Goal: Task Accomplishment & Management: Manage account settings

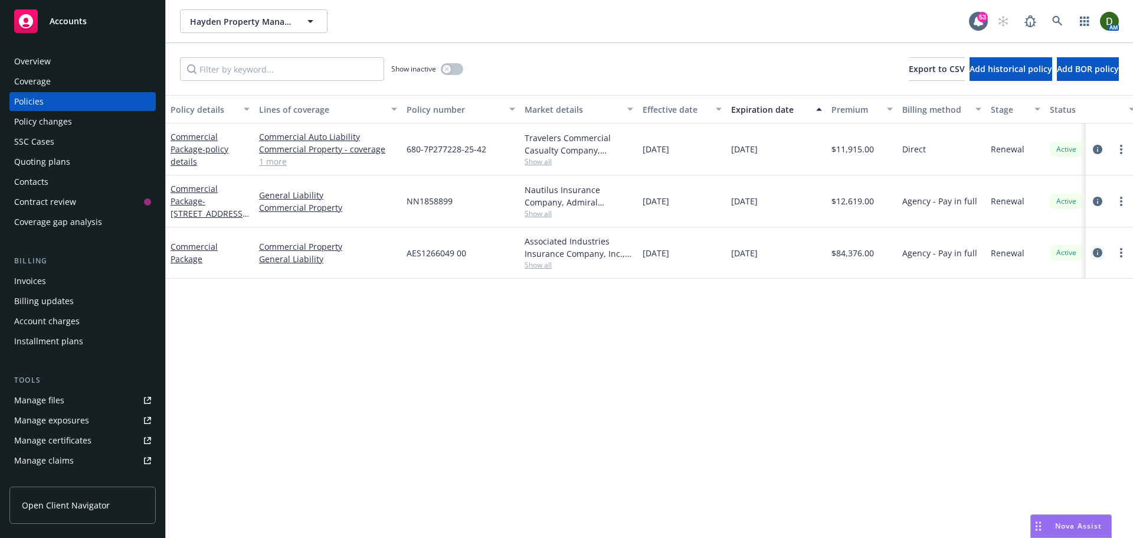
click at [1095, 254] on icon "circleInformation" at bounding box center [1097, 252] width 9 height 9
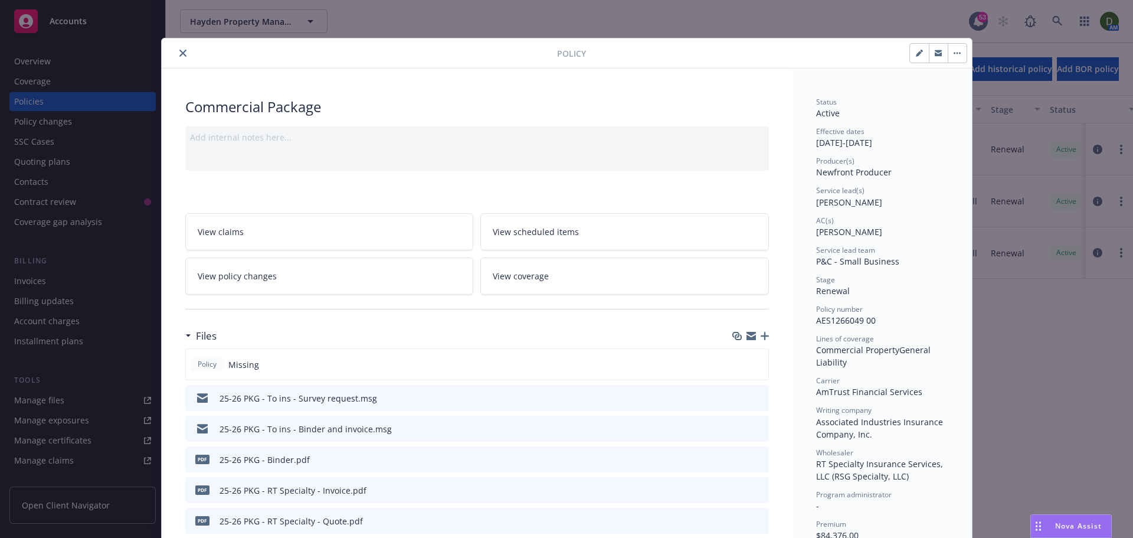
click at [761, 335] on icon "button" at bounding box center [765, 336] width 8 height 8
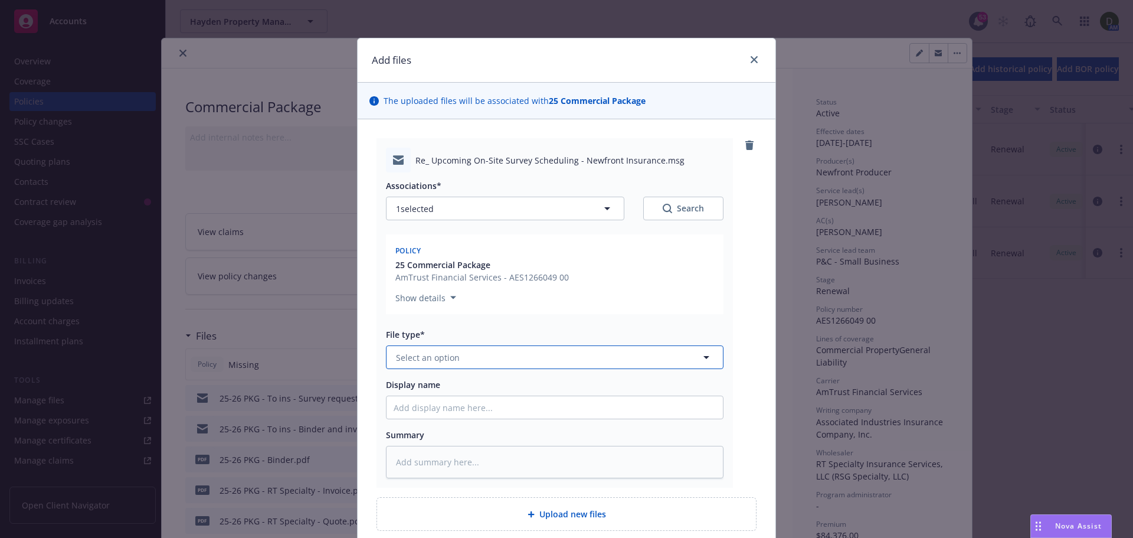
click at [444, 351] on span "Select an option" at bounding box center [428, 357] width 64 height 12
type input "email"
drag, startPoint x: 453, startPoint y: 385, endPoint x: 457, endPoint y: 392, distance: 8.5
click at [454, 386] on div "Email" at bounding box center [555, 389] width 322 height 17
click at [460, 413] on input "Display name" at bounding box center [555, 407] width 336 height 22
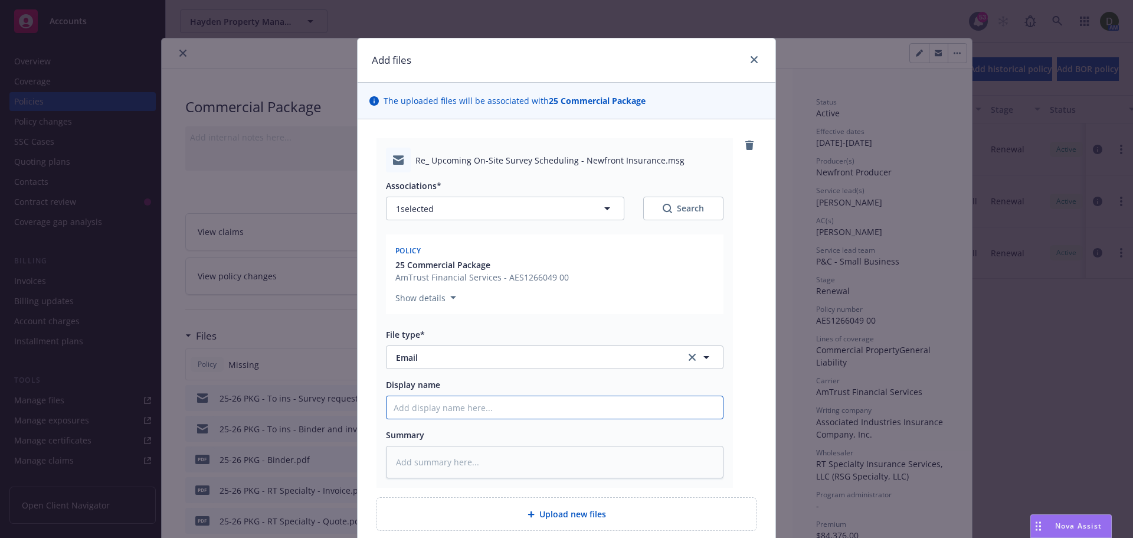
type textarea "x"
type input "2"
type textarea "x"
type input "25"
type textarea "x"
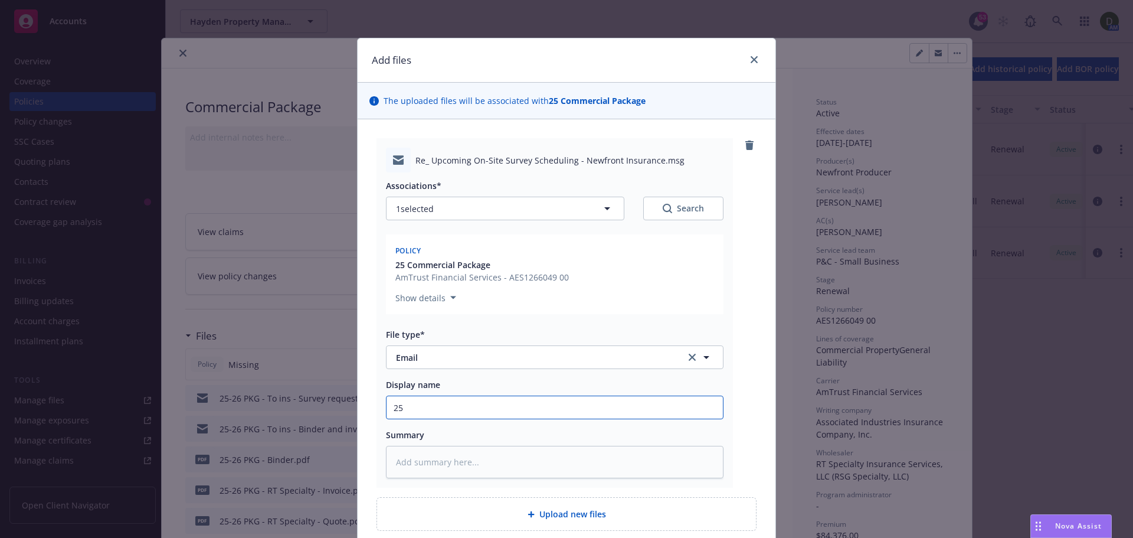
type input "25-"
type textarea "x"
type input "25-2"
type textarea "x"
type input "25-26"
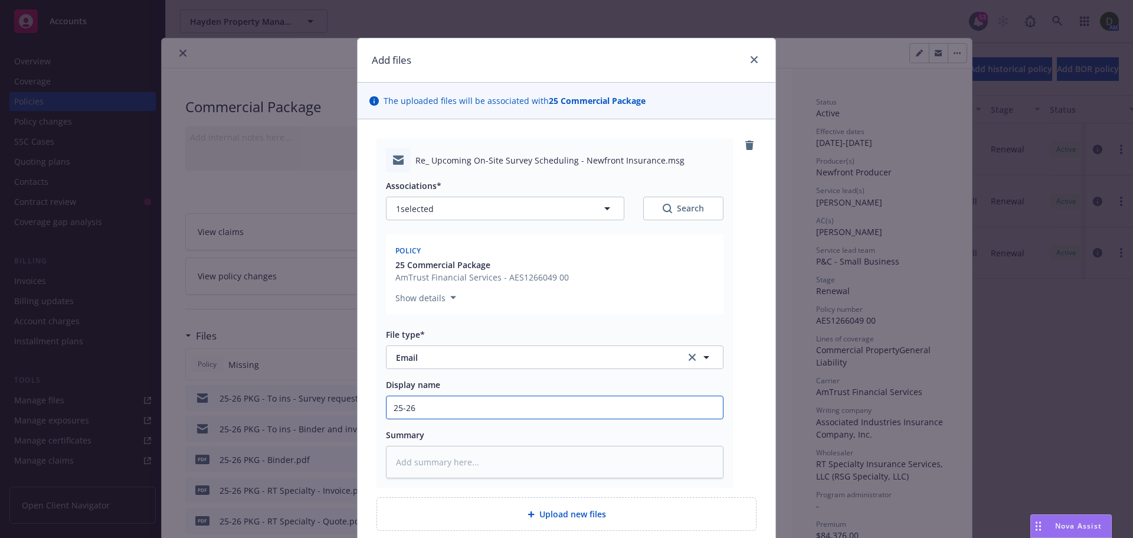
type textarea "x"
type input "25-26"
type textarea "x"
type input "25-26 P"
type textarea "x"
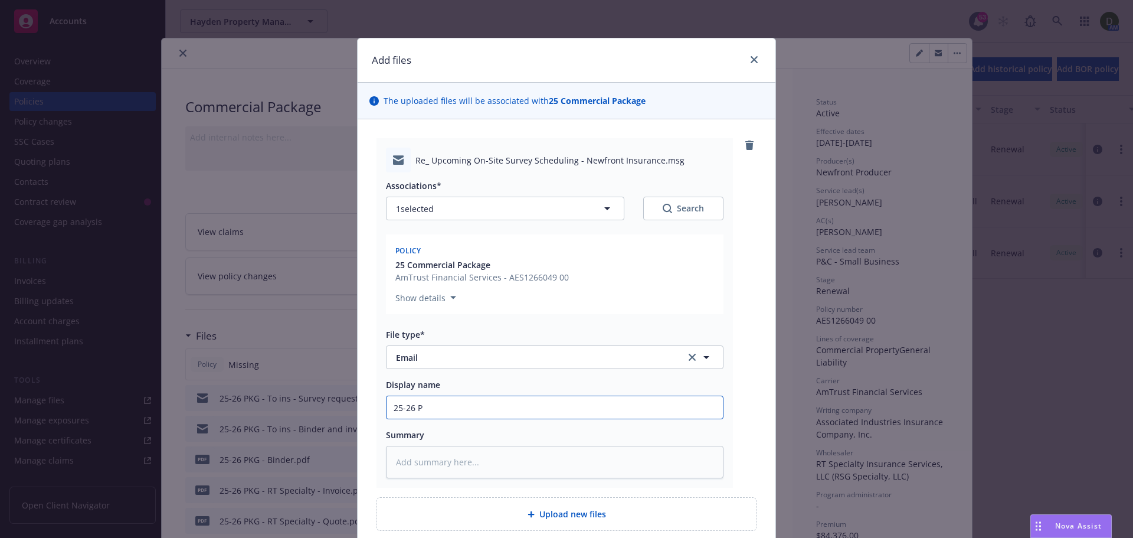
type input "25-26 PK"
type textarea "x"
type input "25-26 PKG"
type textarea "x"
type input "25-26 PKG"
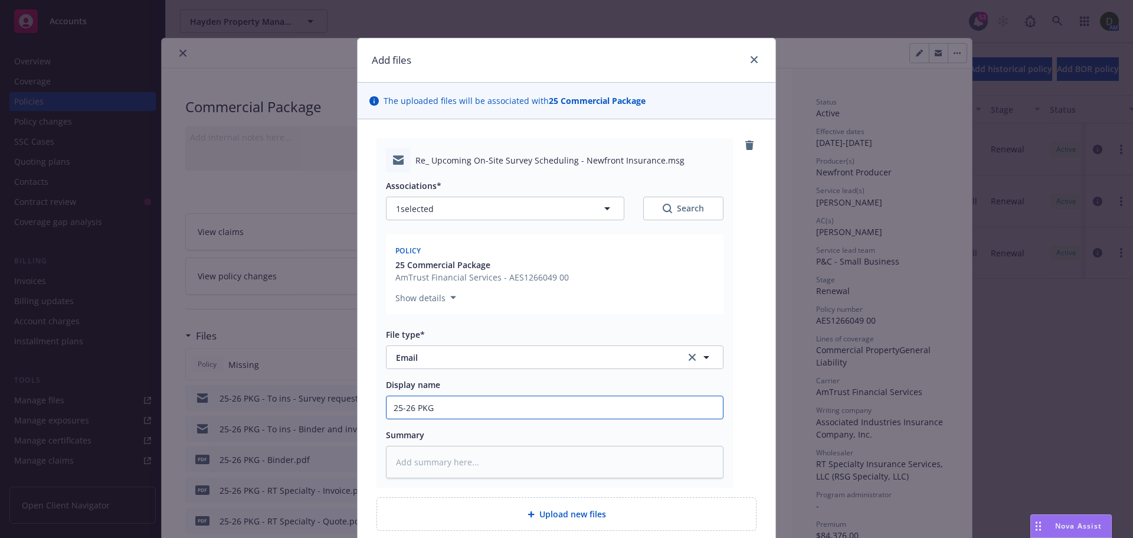
type textarea "x"
type input "25-26 PKG -"
type textarea "x"
type input "25-26 PKG -"
type textarea "x"
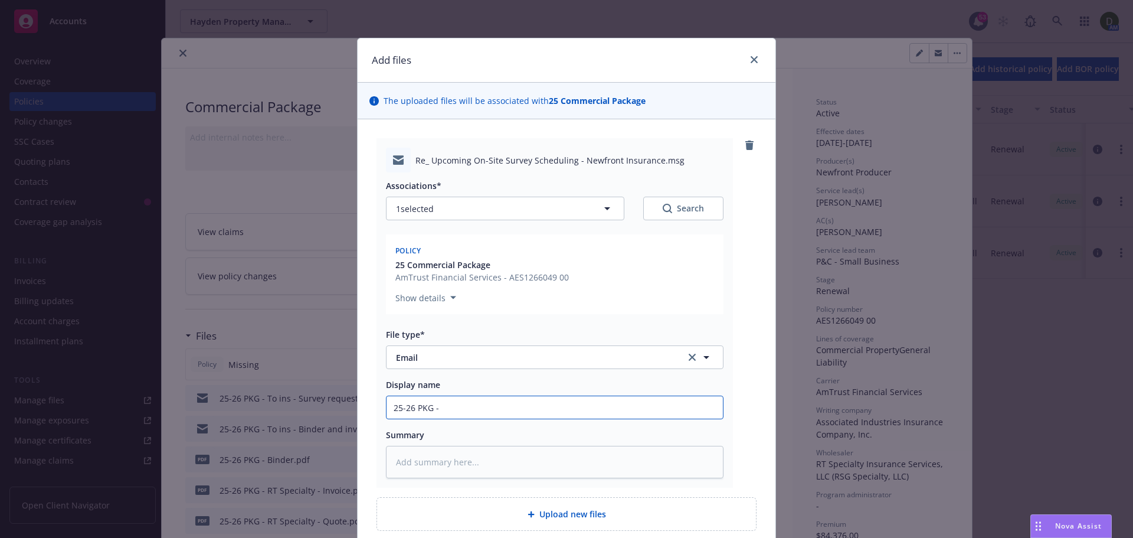
type input "25-26 PKG - F"
type textarea "x"
type input "25-26 PKG - Fro"
type textarea "x"
type input "25-26 PKG - From"
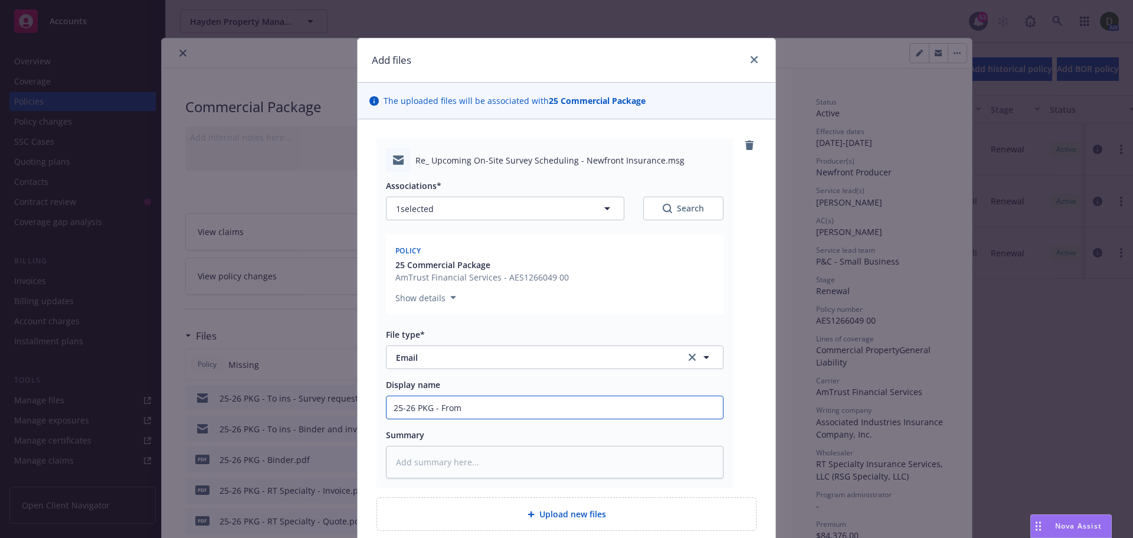
type textarea "x"
type input "25-26 PKG - From"
type textarea "x"
type input "25-26 PKG - From i"
type textarea "x"
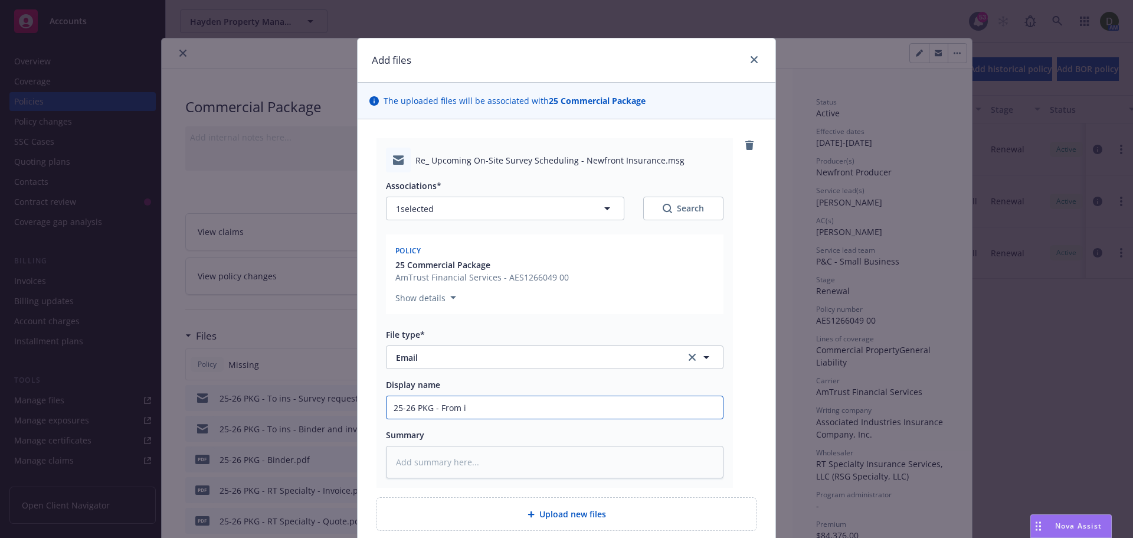
type input "25-26 PKG - From in"
type textarea "x"
type input "25-26 PKG - From ins"
type textarea "x"
type input "25-26 PKG - From ins -"
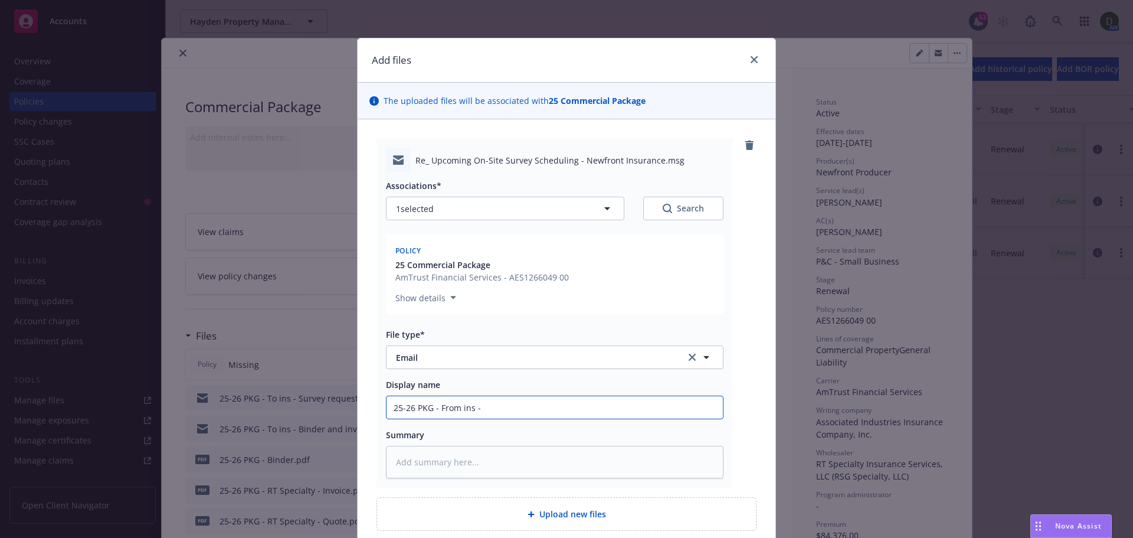
type textarea "x"
type input "25-26 PKG - From ins -"
type textarea "x"
type input "25-26 PKG - From ins - C"
type textarea "x"
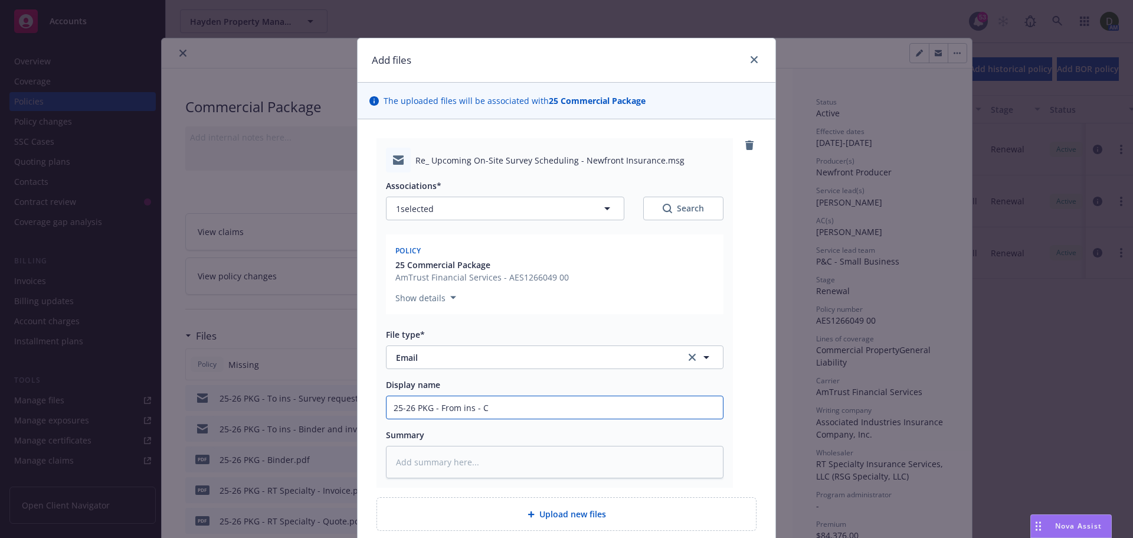
type input "25-26 PKG - From ins - Co"
type textarea "x"
type input "25-26 PKG - From ins - C"
type textarea "x"
type input "25-26 PKG - From ins -"
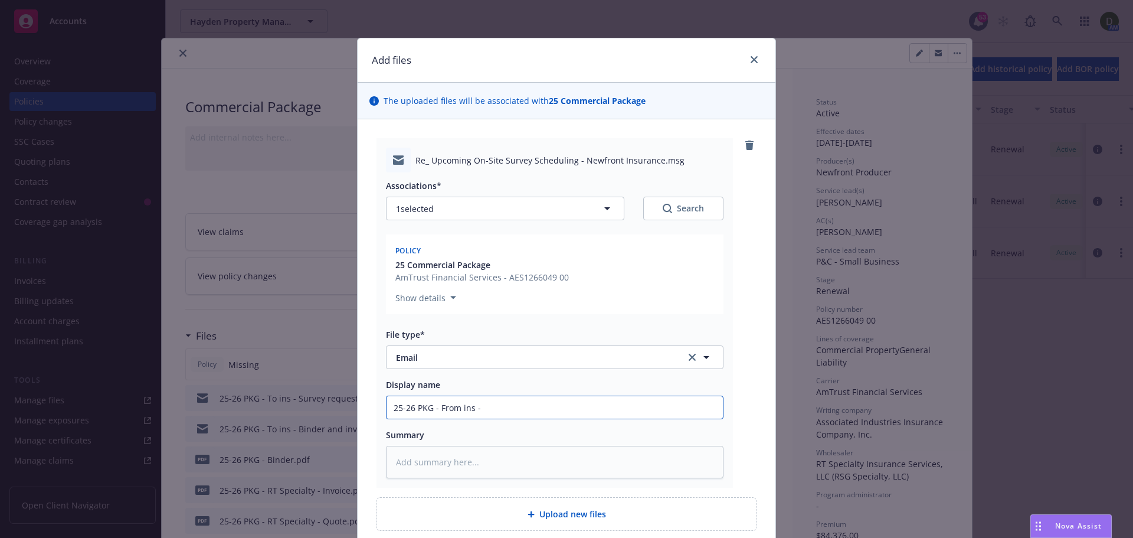
type textarea "x"
type input "25-26 PKG - From ins - S"
type textarea "x"
type input "25-26 PKG - From ins - Su"
type textarea "x"
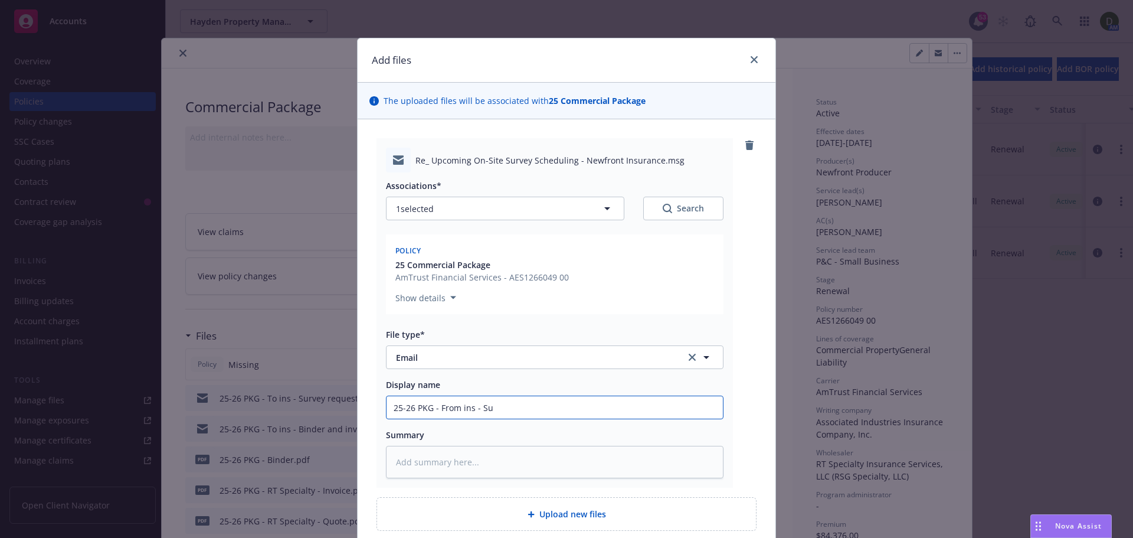
type input "25-26 PKG - From ins - Sur"
type textarea "x"
type input "25-26 PKG - From ins - Surv"
type textarea "x"
type input "25-26 PKG - From ins - [PERSON_NAME]"
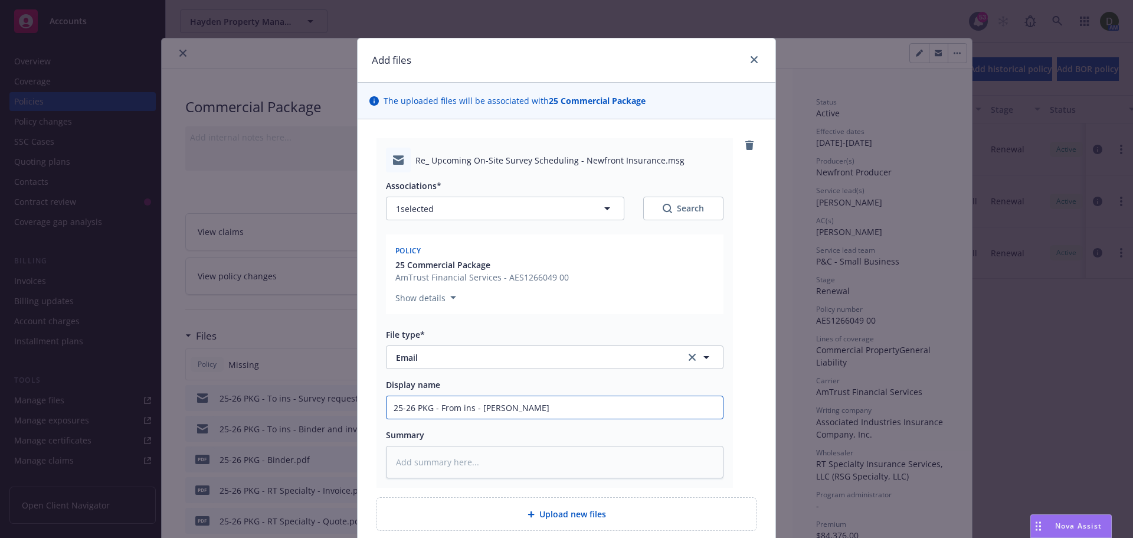
type textarea "x"
type input "25-26 PKG - From ins - Surver"
type textarea "x"
type input "25-26 PKG - From ins - Surver"
type textarea "x"
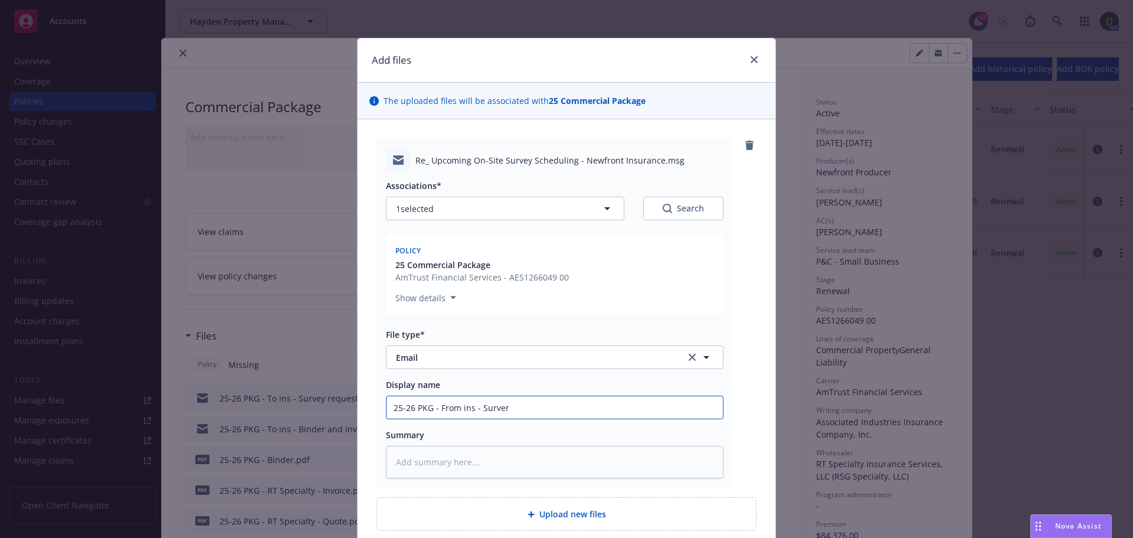
type input "25-26 PKG - From ins - Surver"
type textarea "x"
type input "25-26 PKG - From ins - [PERSON_NAME]"
type textarea "x"
type input "25-26 PKG - From ins - Survey"
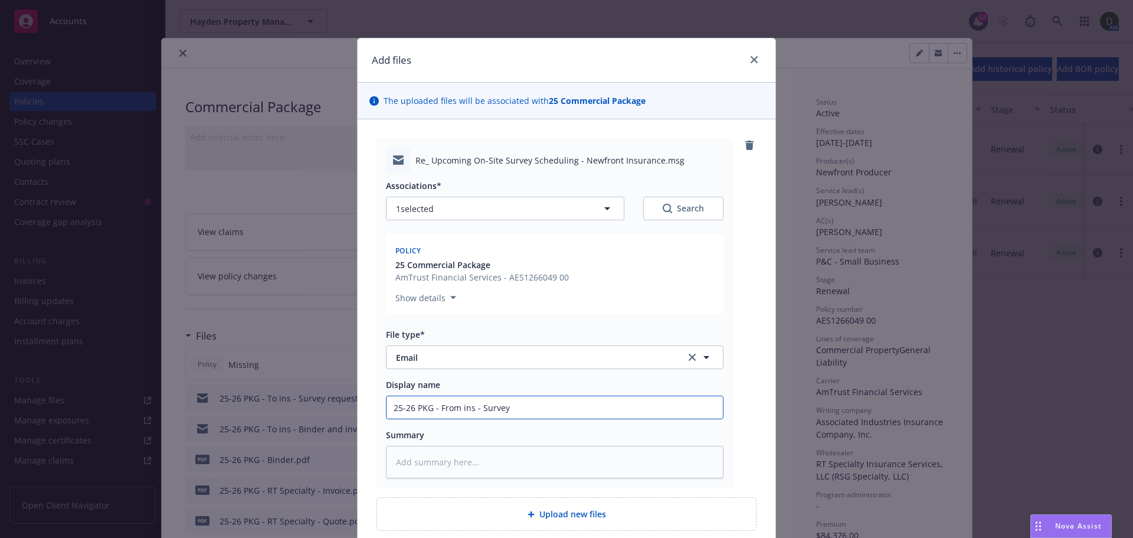
type textarea "x"
type input "25-26 PKG - From ins - Survey"
type textarea "x"
type input "25-26 PKG - From ins - Survey w"
type textarea "x"
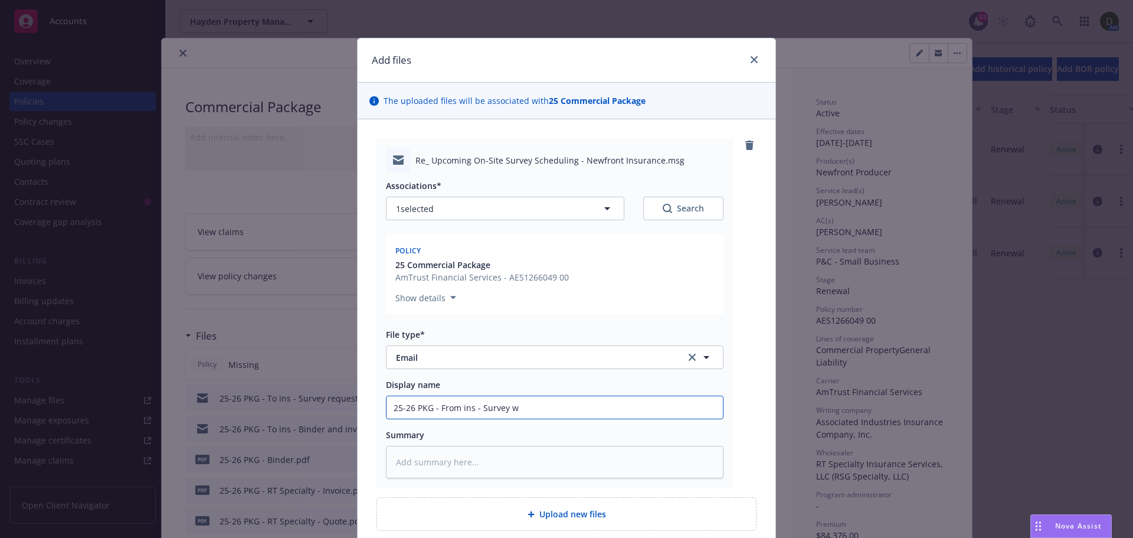
type input "25-26 PKG - From ins - Survey wa"
type textarea "x"
type input "25-26 PKG - From ins - Survey was"
type textarea "x"
type input "25-26 PKG - From ins - Survey was s"
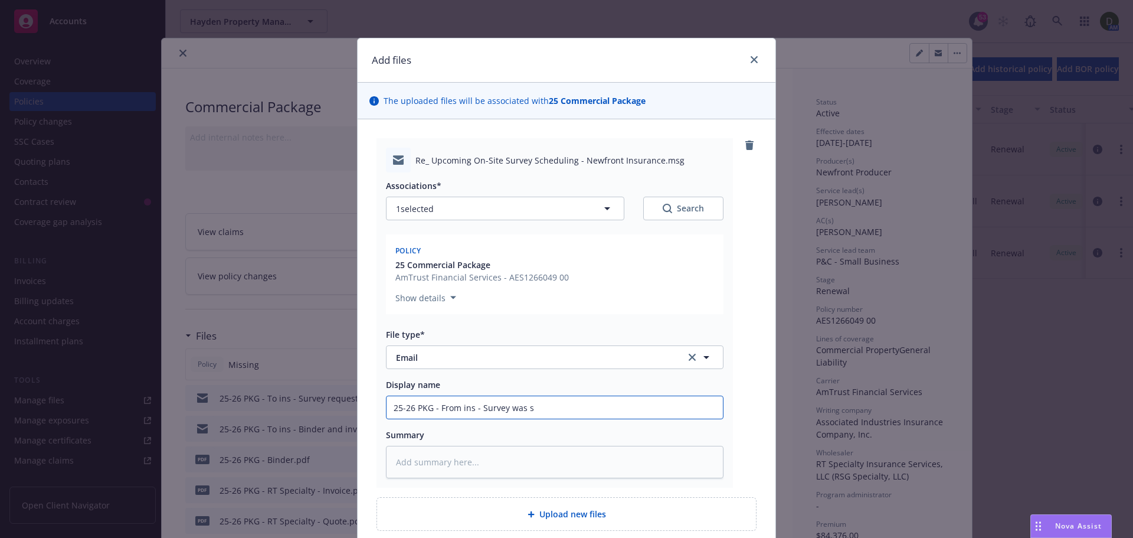
type textarea "x"
type input "25-26 PKG - From ins - Survey was sc"
type textarea "x"
type input "25-26 PKG - From ins - Survey was s"
type textarea "x"
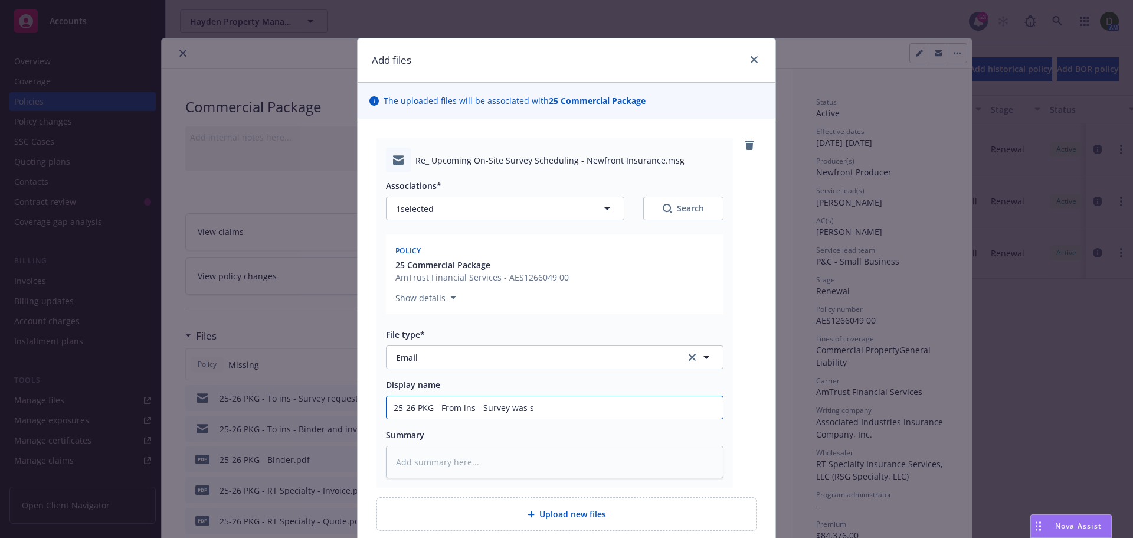
type input "25-26 PKG - From ins - Survey was"
type textarea "x"
type input "25-26 PKG - From ins - Survey was"
type textarea "x"
type input "25-26 PKG - From ins - Survey wa"
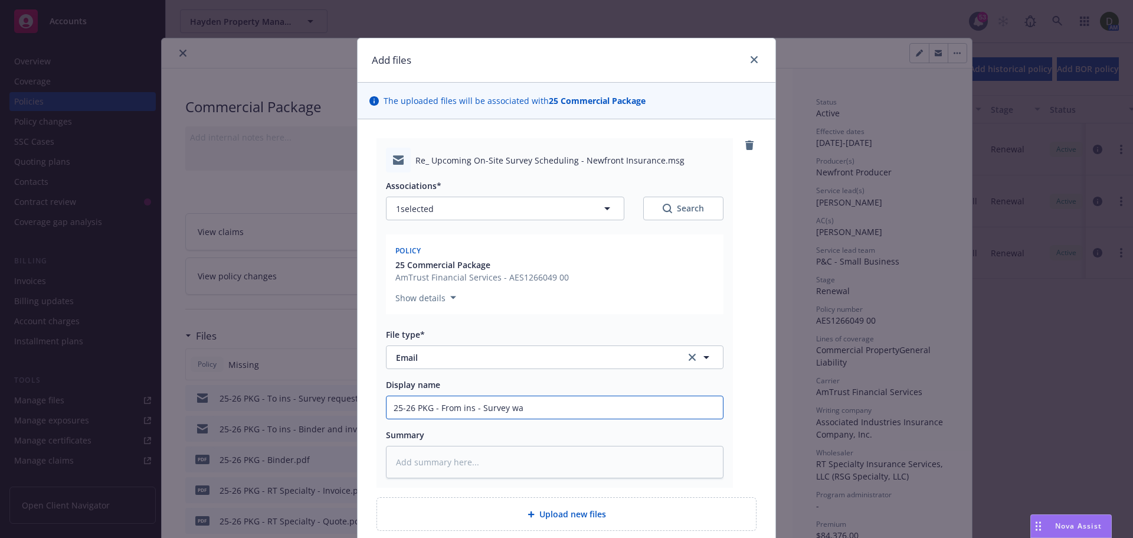
type textarea "x"
type input "25-26 PKG - From ins - Survey w"
type textarea "x"
type input "25-26 PKG - From ins - Survey"
type textarea "x"
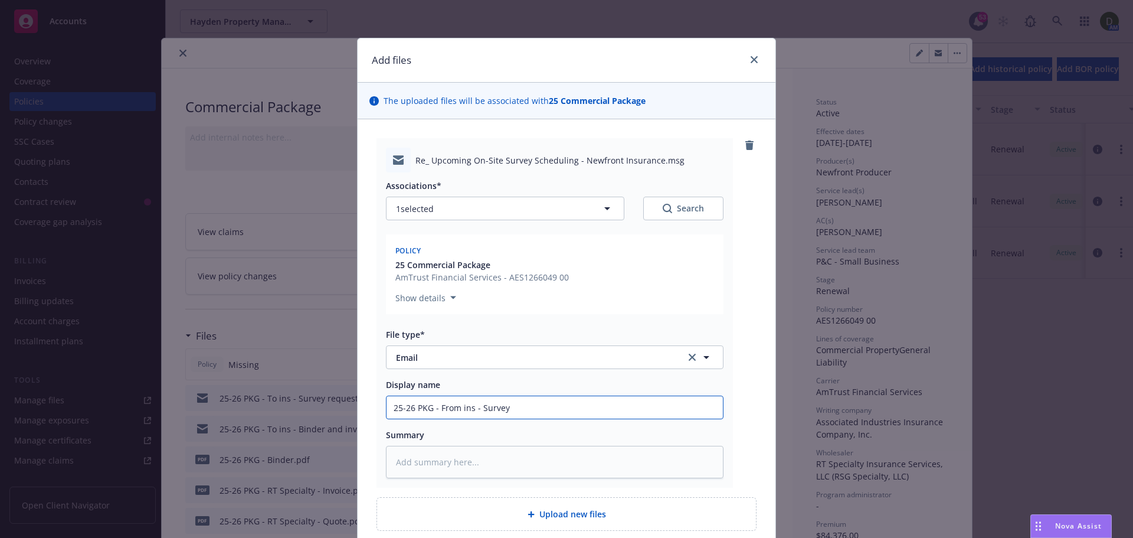
type input "25-26 PKG - From ins - Survey i"
type textarea "x"
type input "25-26 PKG - From ins - Survey is"
type textarea "x"
type input "25-26 PKG - From ins - Survey is"
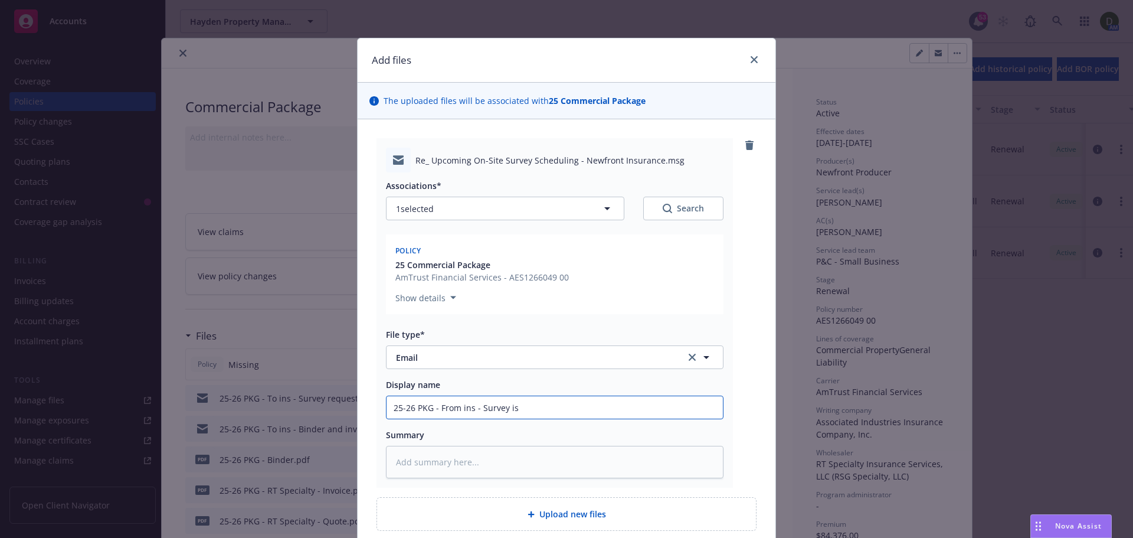
type textarea "x"
type input "25-26 PKG - From ins - Survey is s"
type textarea "x"
type input "25-26 PKG - From ins - Survey is sc"
type textarea "x"
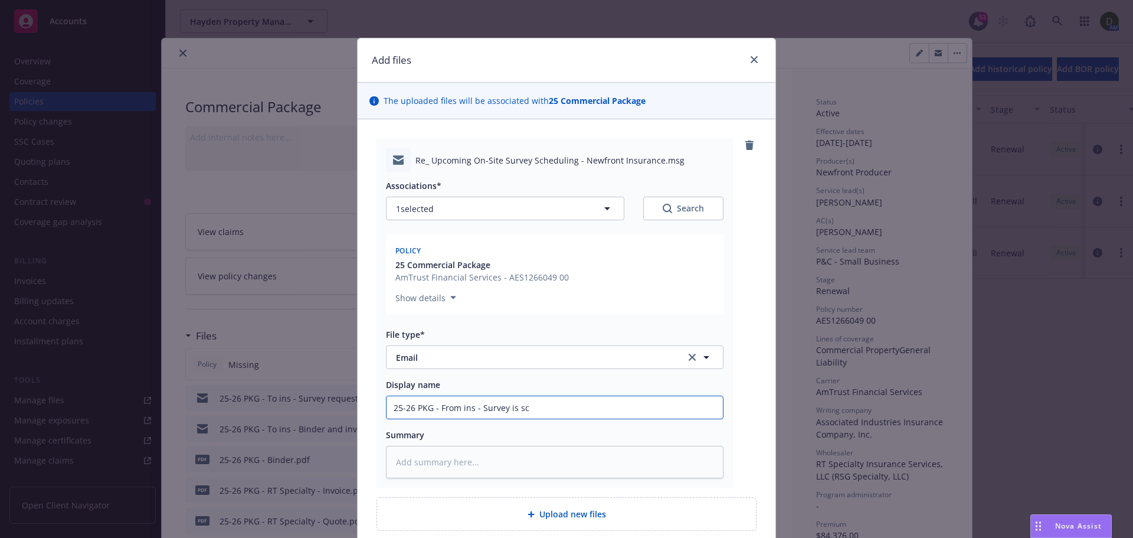
type input "25-26 PKG - From ins - Survey is sch"
type textarea "x"
type input "25-26 PKG - From ins - Survey is sche"
type textarea "x"
type input "25-26 PKG - From ins - Survey is sched"
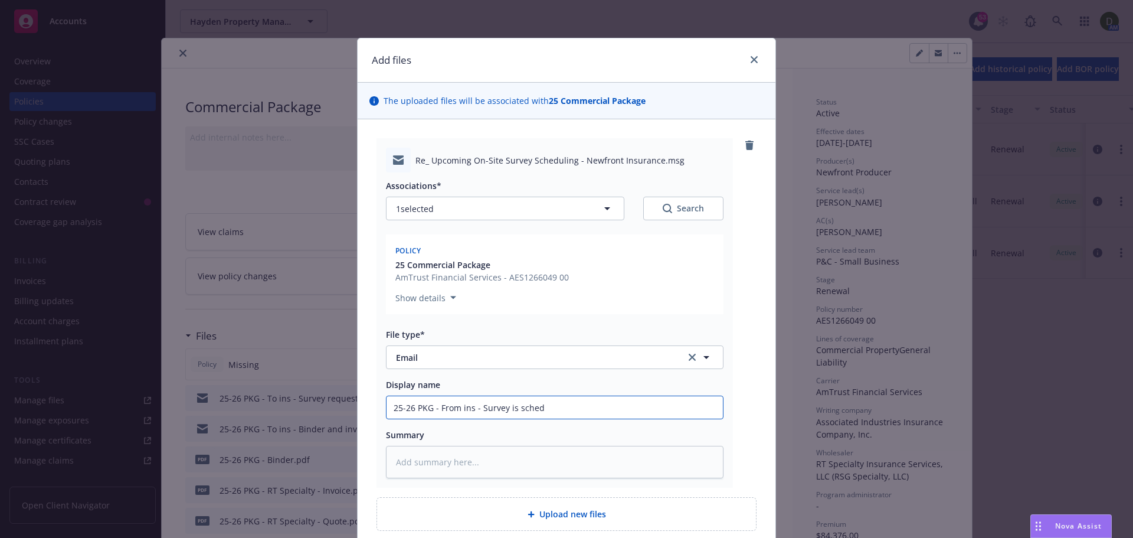
type textarea "x"
type input "25-26 PKG - From ins - Survey is schedu"
type textarea "x"
type input "25-26 PKG - From ins - Survey is schedul"
type textarea "x"
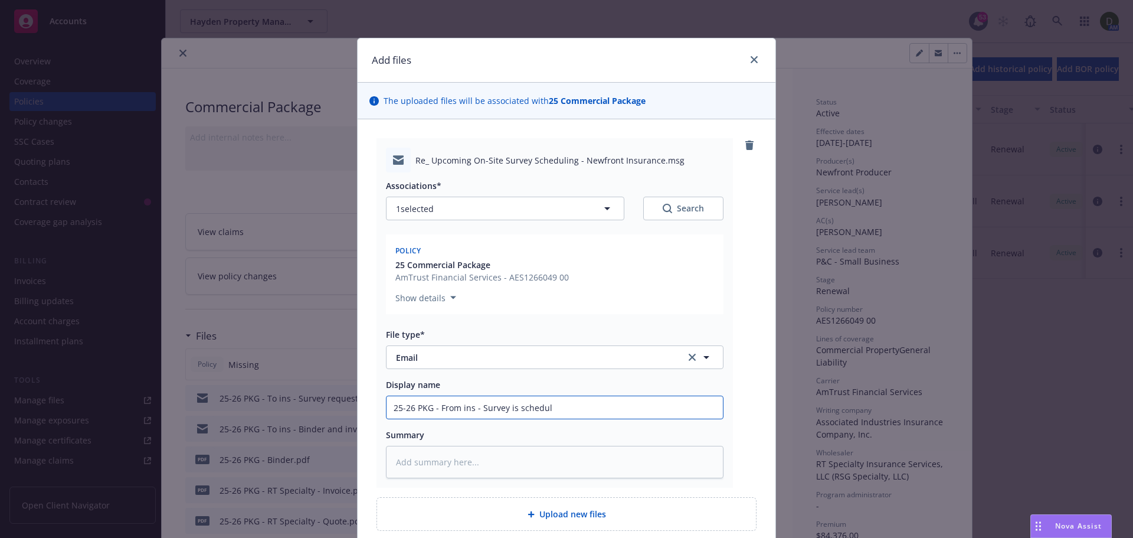
type input "25-26 PKG - From ins - Survey is schedule"
type textarea "x"
type input "25-26 PKG - From ins - Survey is schedules"
type textarea "x"
type input "25-26 PKG - From ins - Survey is schedulesd"
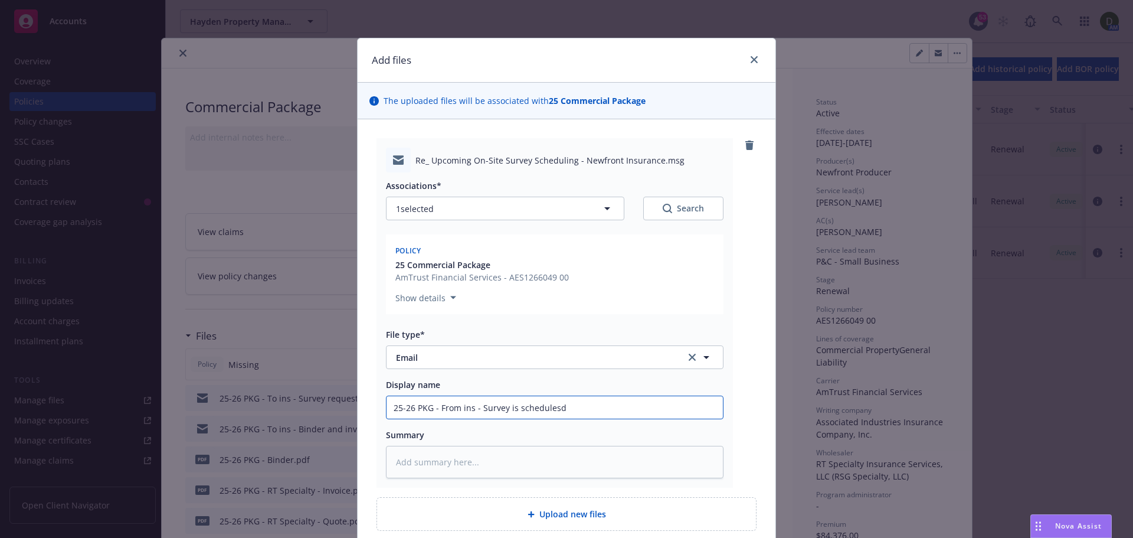
type textarea "x"
type input "25-26 PKG - From ins - Survey is schedules"
type textarea "x"
type input "25-26 PKG - From ins - Survey is schedulesd"
type textarea "x"
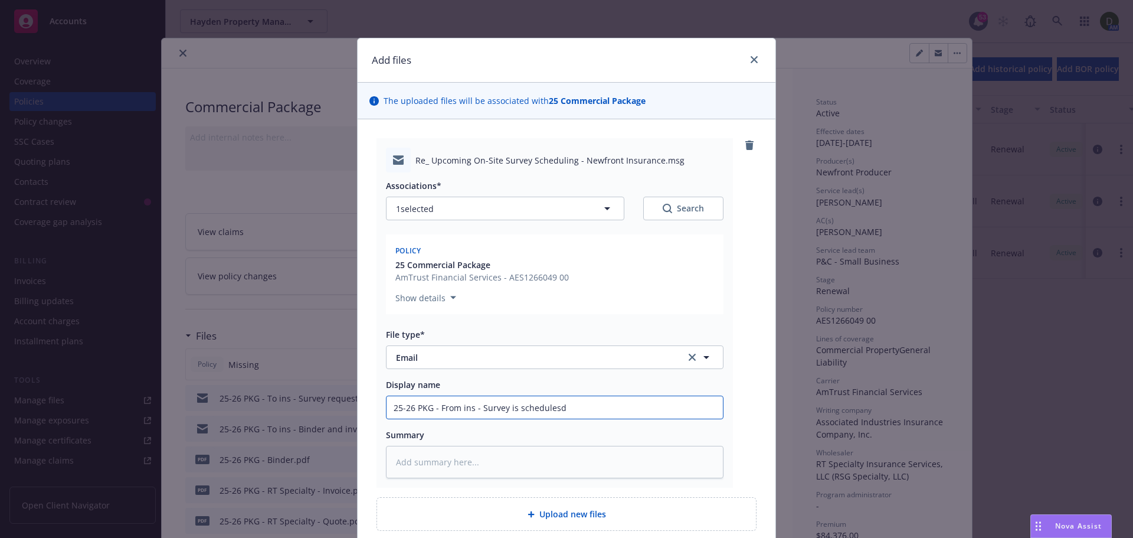
type input "25-26 PKG - From ins - Survey is schedules"
type textarea "x"
type input "25-26 PKG - From ins - Survey is schedule"
type textarea "x"
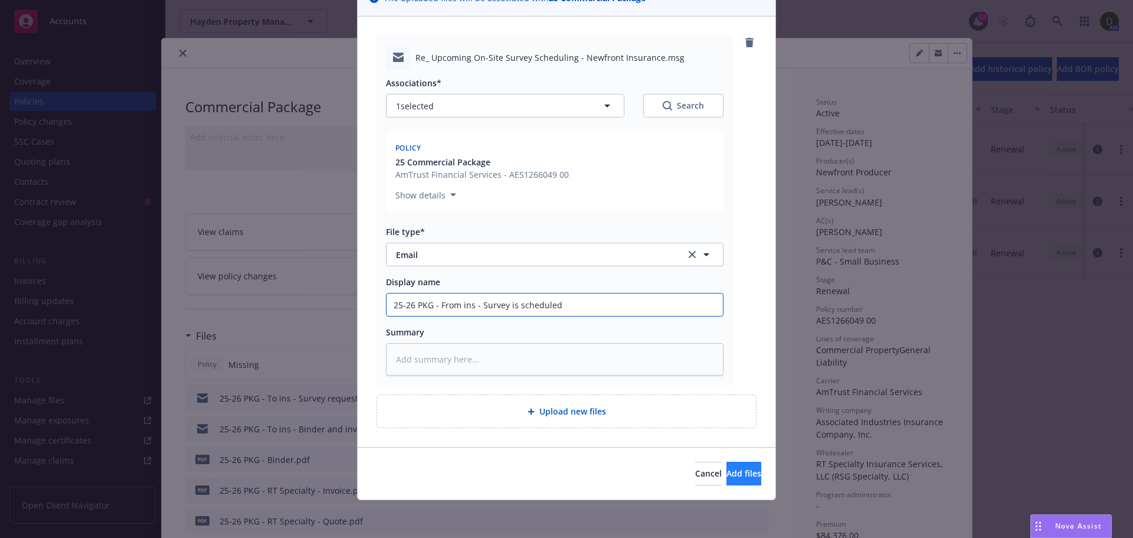
type input "25-26 PKG - From ins - Survey is scheduled"
click at [730, 485] on button "Add files" at bounding box center [744, 474] width 35 height 24
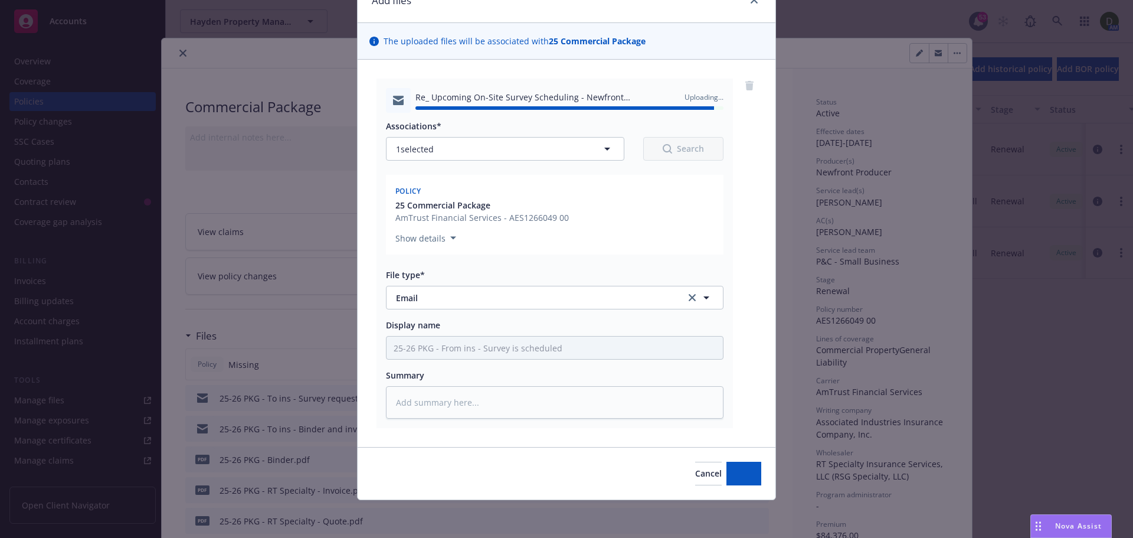
type textarea "x"
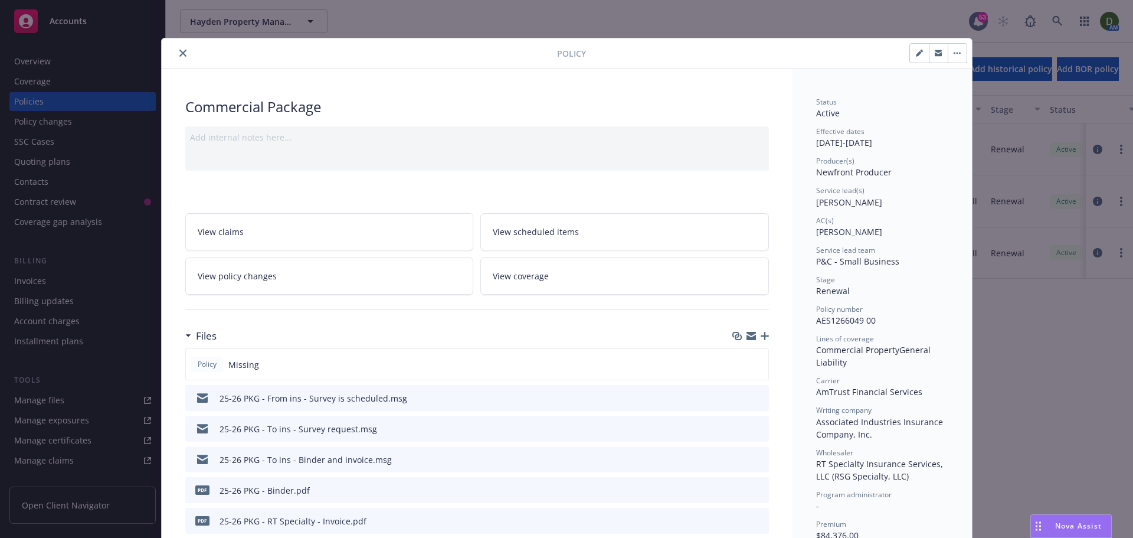
click at [182, 49] on button "close" at bounding box center [183, 53] width 14 height 14
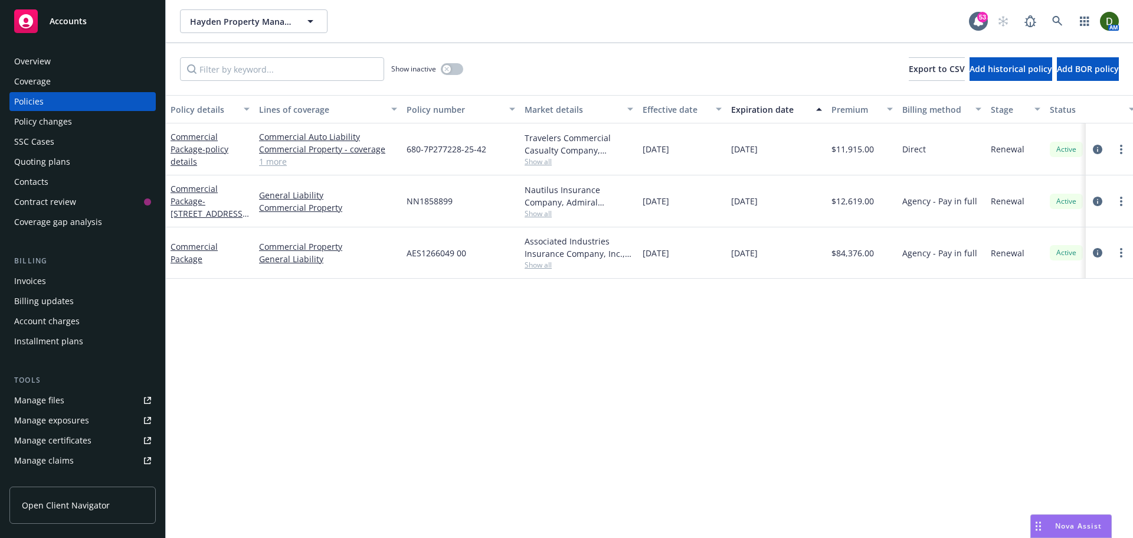
click at [97, 176] on div "Contacts" at bounding box center [82, 181] width 137 height 19
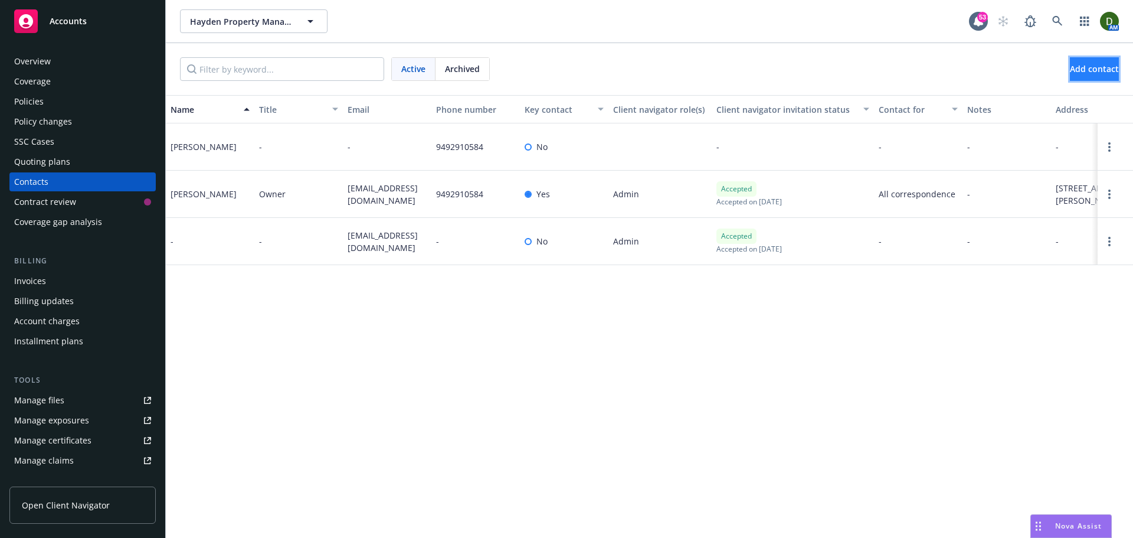
click at [1070, 63] on button "Add contact" at bounding box center [1094, 69] width 49 height 24
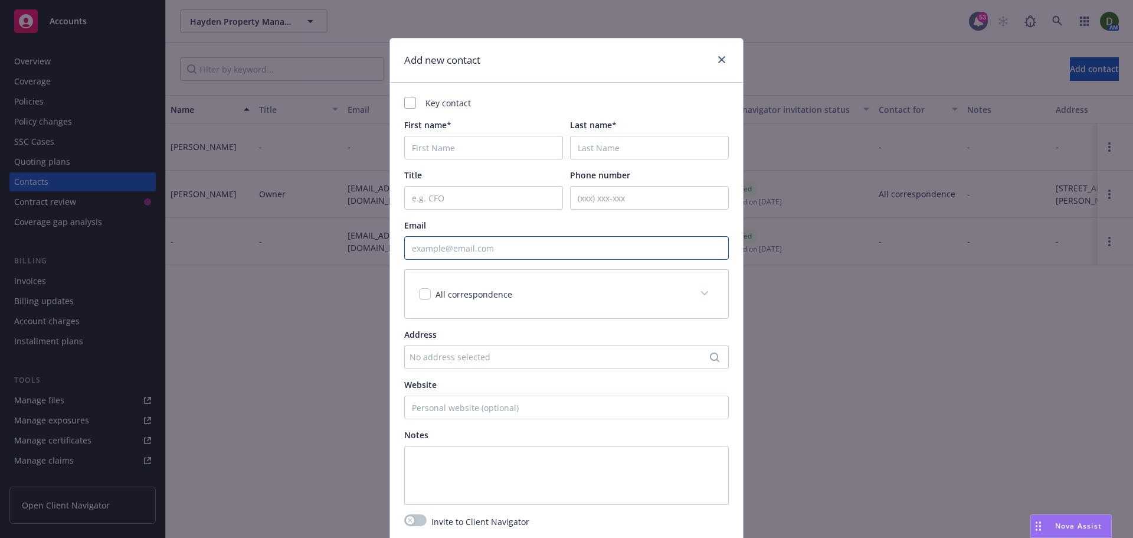
click at [429, 241] on input "Email" at bounding box center [566, 248] width 325 height 24
paste input "[EMAIL_ADDRESS][DOMAIN_NAME]"
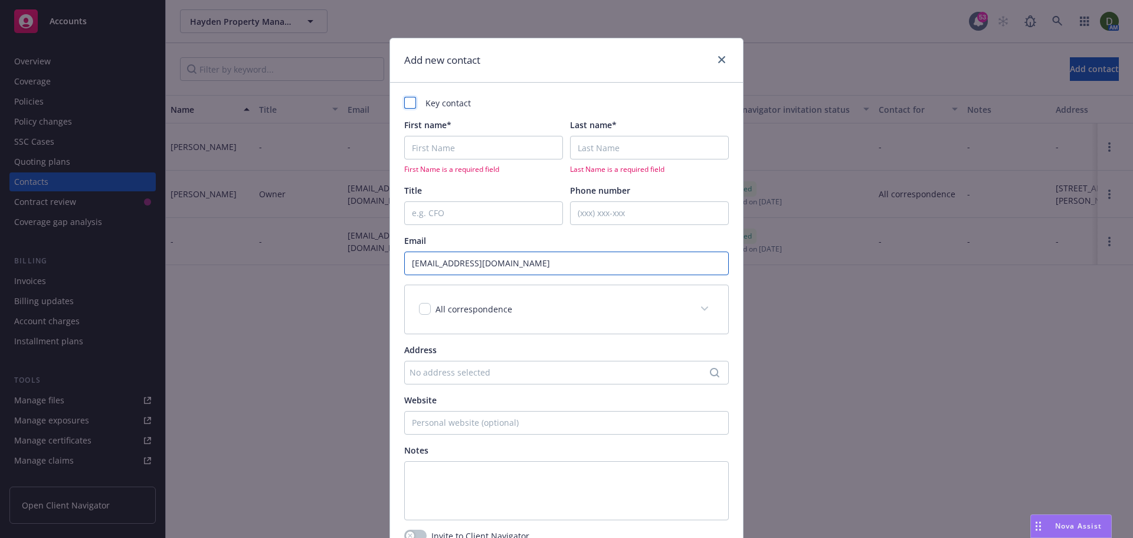
type input "[EMAIL_ADDRESS][DOMAIN_NAME]"
click at [404, 99] on div at bounding box center [410, 103] width 12 height 12
checkbox input "true"
click at [425, 140] on input "First name*" at bounding box center [483, 148] width 159 height 24
type input "Jazen"
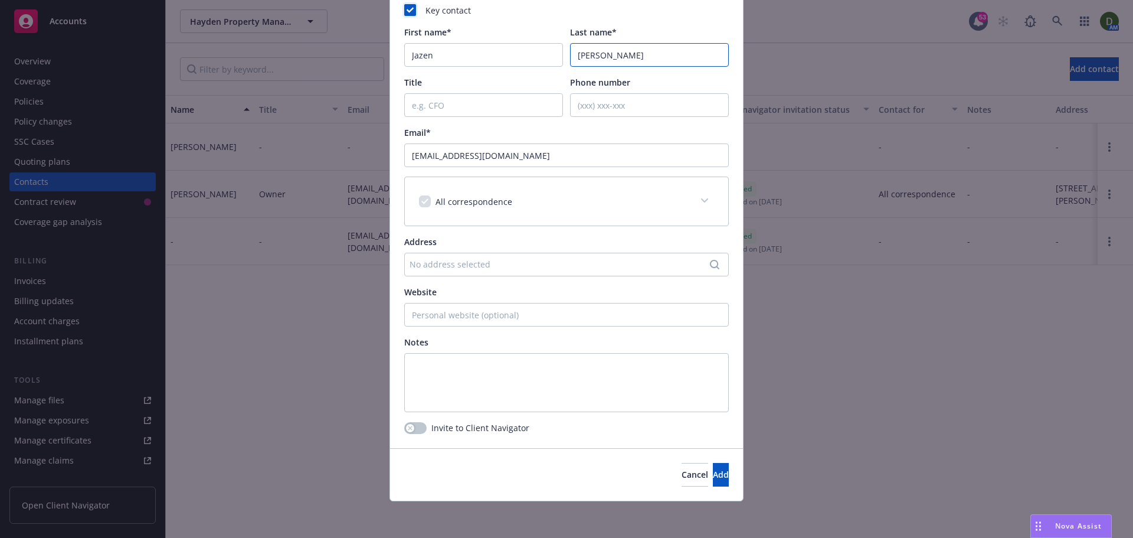
scroll to position [94, 0]
type input "[PERSON_NAME]"
click at [406, 426] on div "button" at bounding box center [410, 427] width 8 height 8
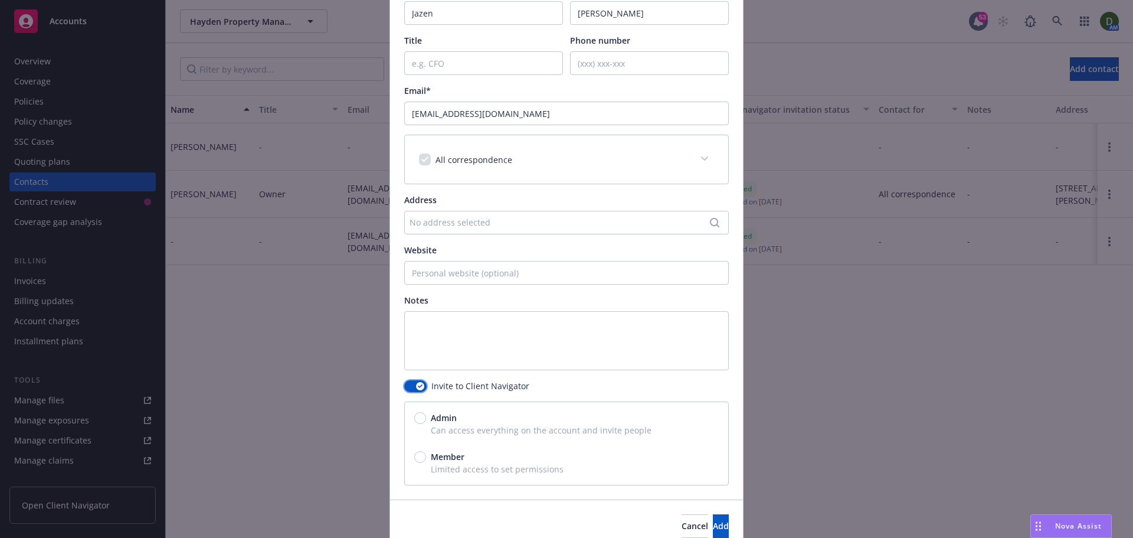
scroll to position [187, 0]
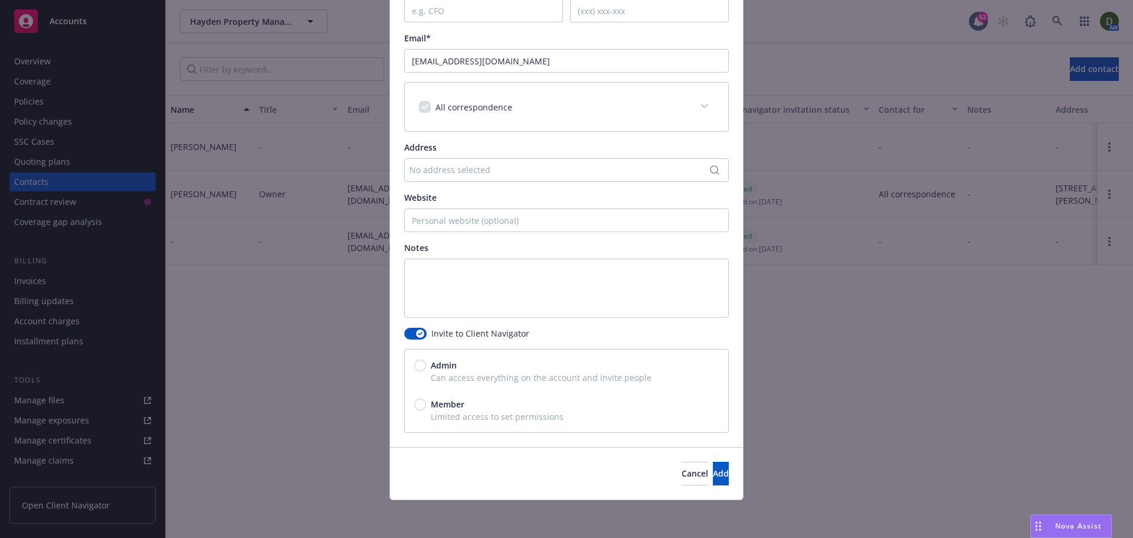
click at [449, 372] on span "Can access everything on the account and invite people" at bounding box center [566, 377] width 305 height 12
click at [426, 364] on span "Admin" at bounding box center [441, 365] width 31 height 12
click at [421, 364] on input "Admin" at bounding box center [420, 365] width 12 height 12
radio input "true"
click at [417, 363] on input "Admin" at bounding box center [420, 365] width 12 height 12
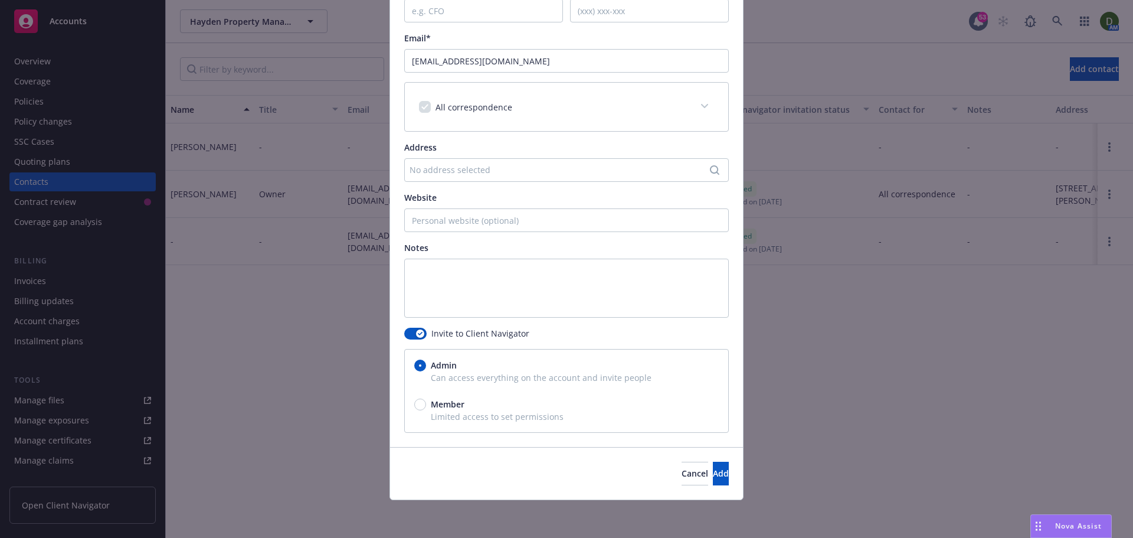
click at [414, 397] on div "Admin Can access everything on the account and invite people Member Limited acc…" at bounding box center [566, 391] width 305 height 64
click at [416, 403] on input "Member" at bounding box center [420, 404] width 12 height 12
radio input "true"
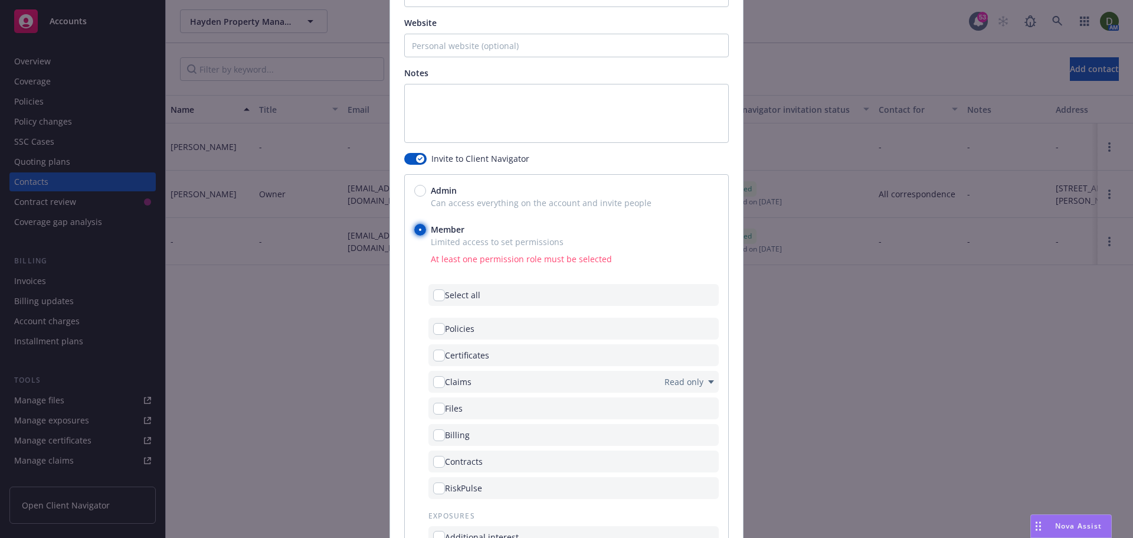
scroll to position [364, 0]
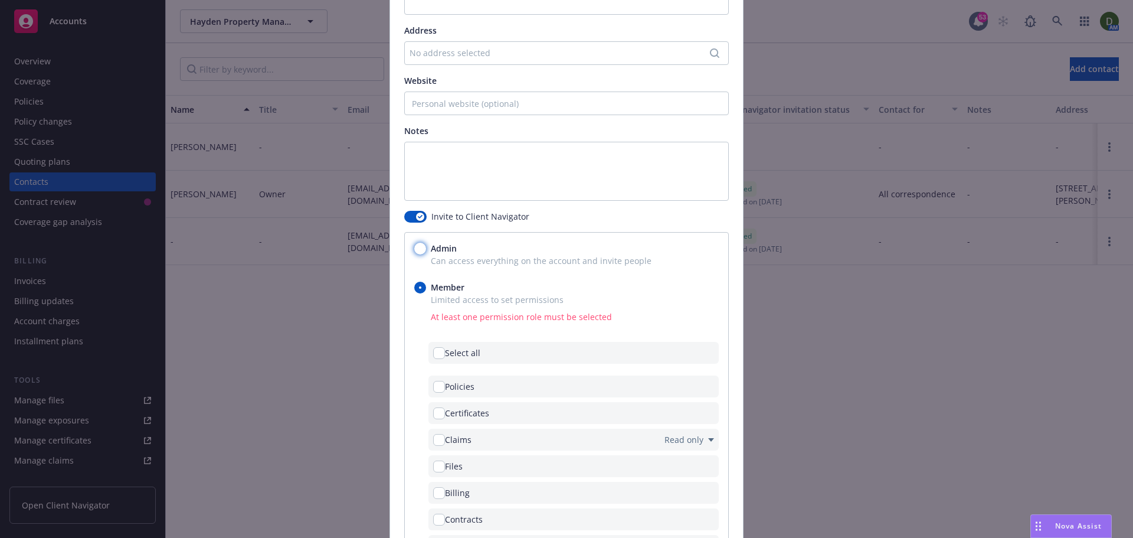
click at [414, 247] on input "Admin" at bounding box center [420, 249] width 12 height 12
radio input "true"
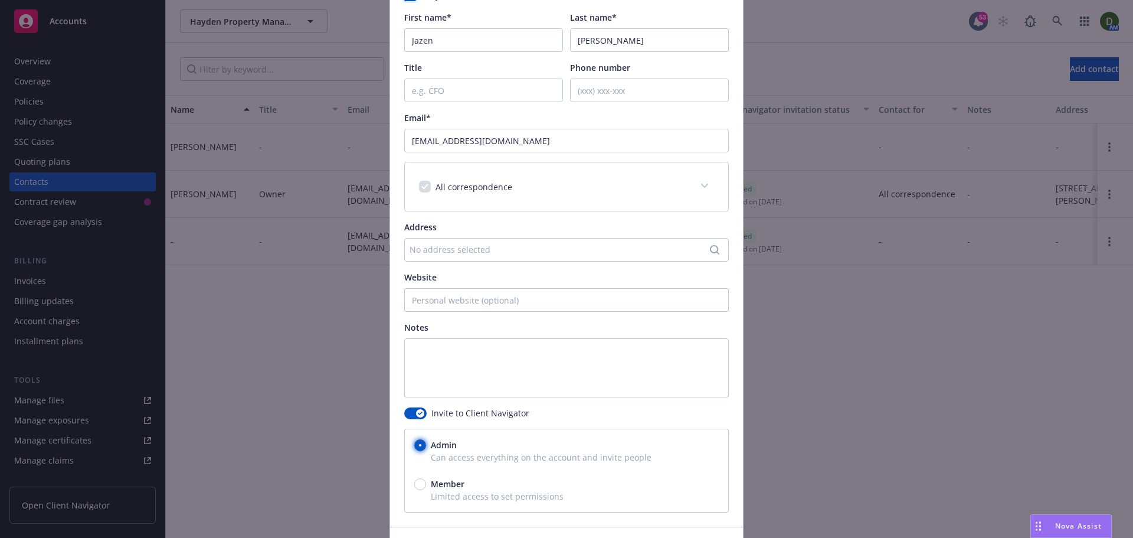
scroll to position [187, 0]
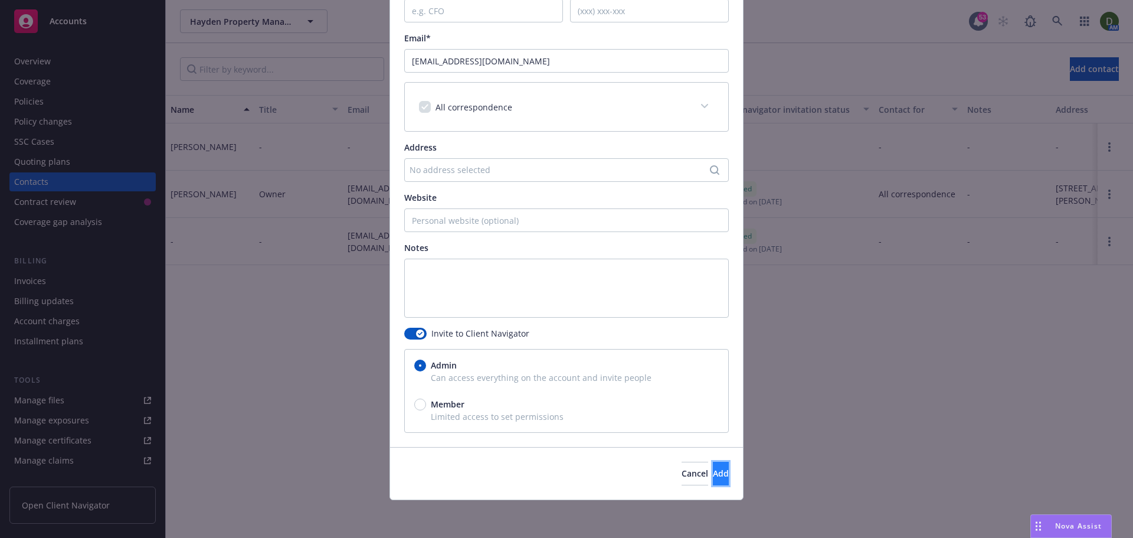
click at [713, 473] on span "Add" at bounding box center [721, 472] width 16 height 11
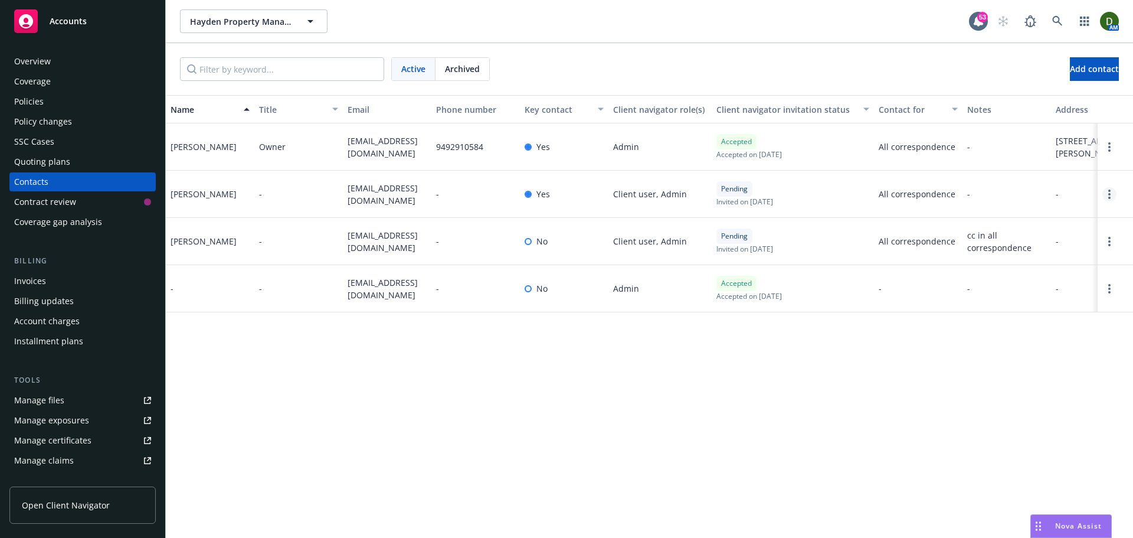
click at [1113, 199] on link "Open options" at bounding box center [1110, 194] width 14 height 14
